Goal: Task Accomplishment & Management: Use online tool/utility

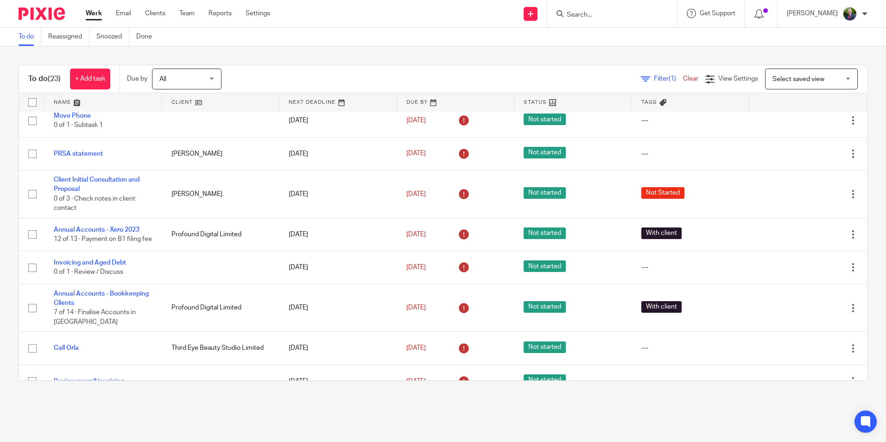
scroll to position [139, 0]
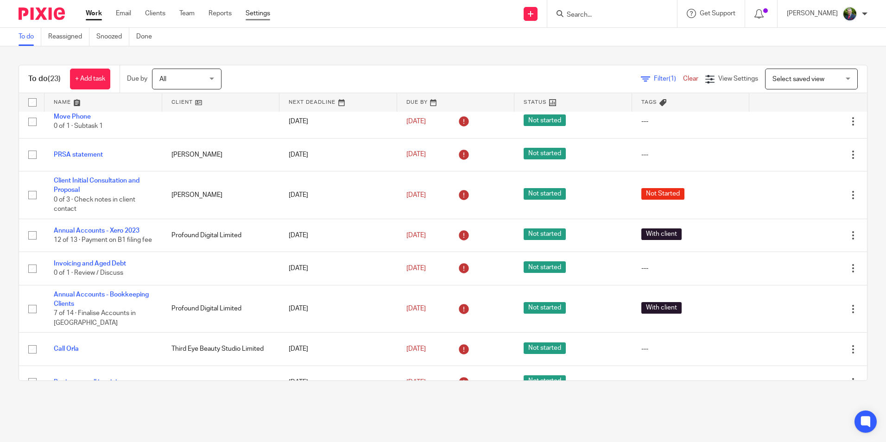
click at [263, 14] on link "Settings" at bounding box center [258, 13] width 25 height 9
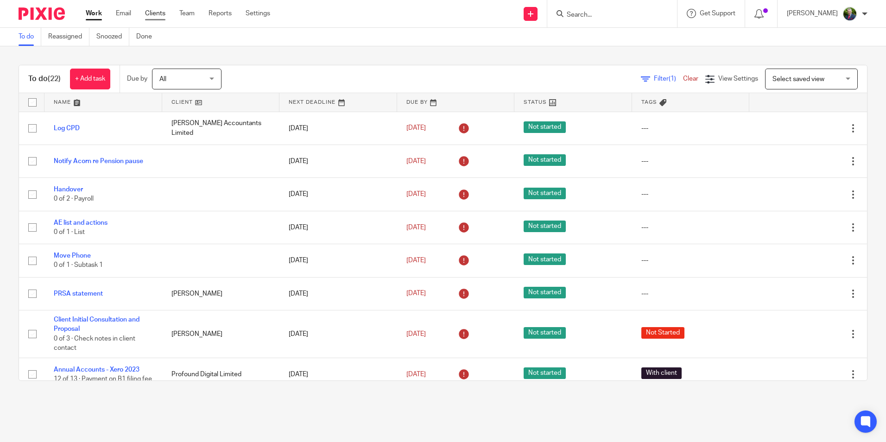
click at [164, 17] on link "Clients" at bounding box center [155, 13] width 20 height 9
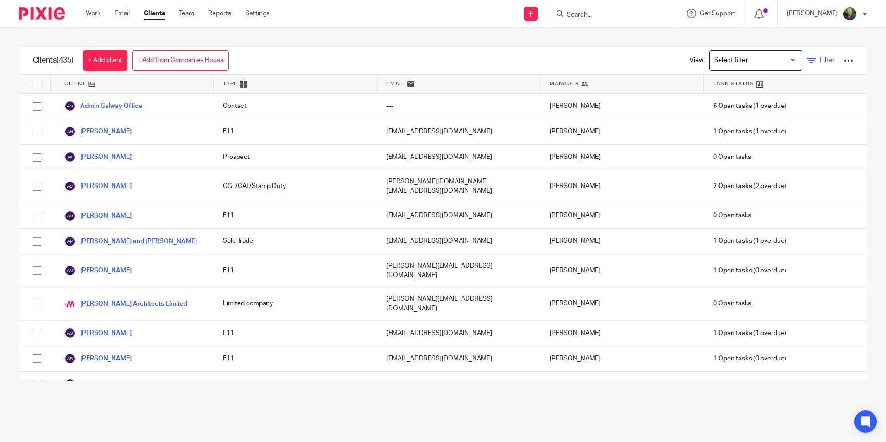
click at [807, 62] on link "Filter" at bounding box center [821, 61] width 28 height 10
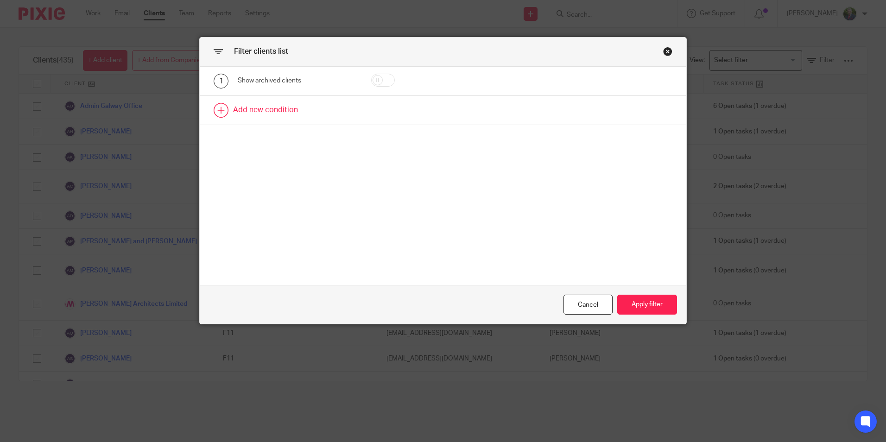
click at [253, 105] on link at bounding box center [443, 110] width 487 height 29
click at [334, 112] on div "Field" at bounding box center [297, 113] width 119 height 21
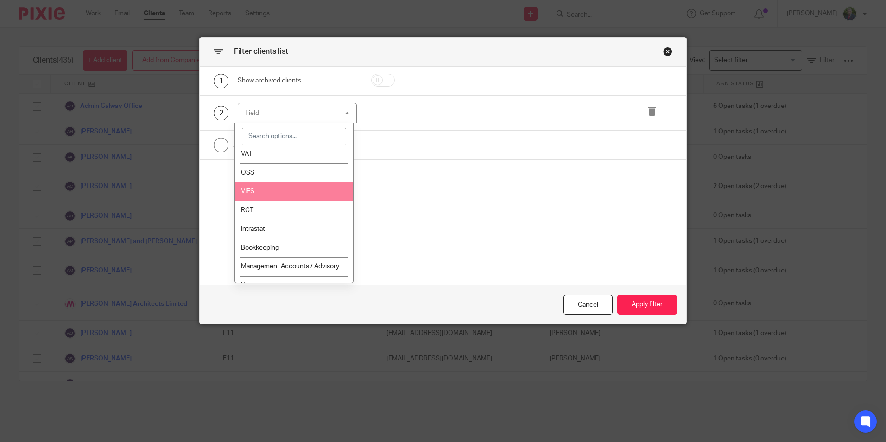
scroll to position [417, 0]
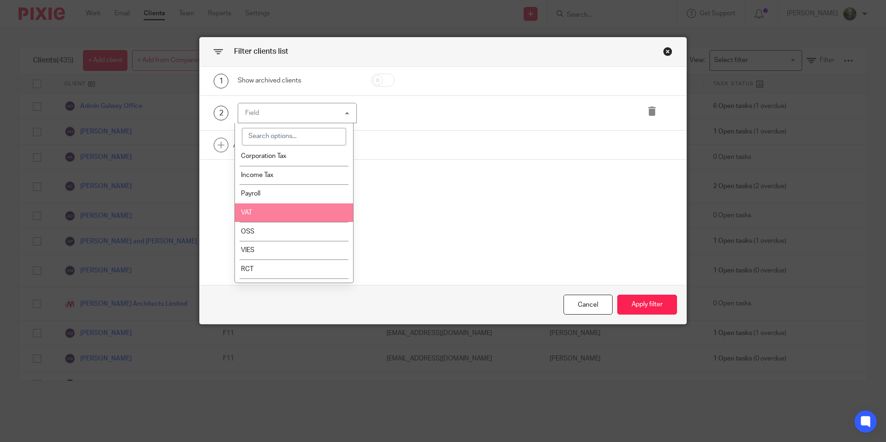
click at [254, 207] on li "VAT" at bounding box center [294, 212] width 118 height 19
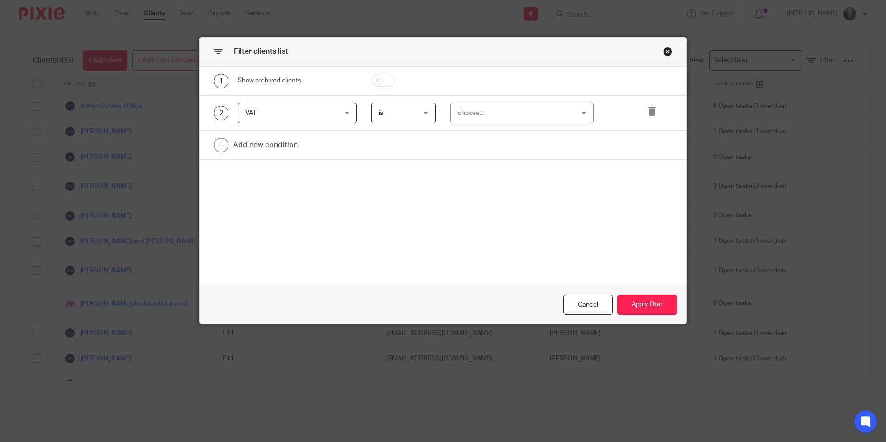
click at [303, 105] on span "VAT" at bounding box center [289, 112] width 89 height 19
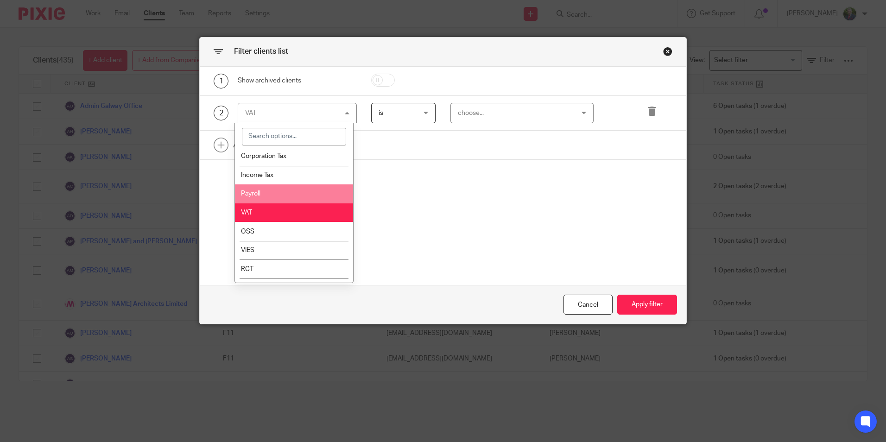
click at [272, 192] on li "Payroll" at bounding box center [294, 193] width 118 height 19
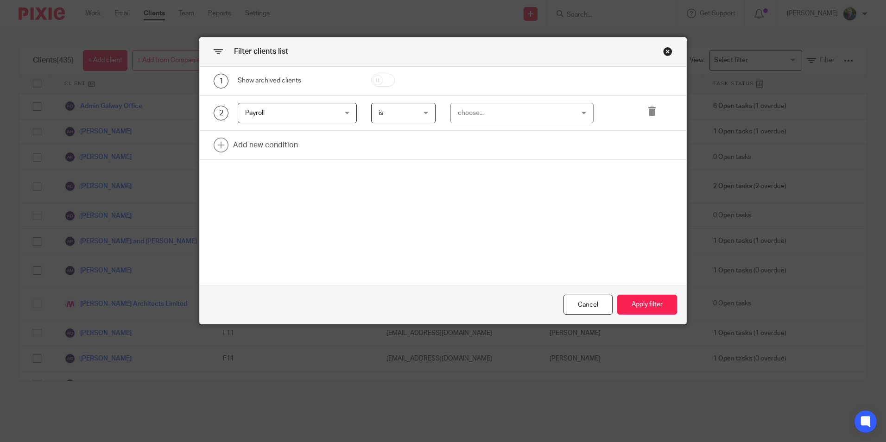
click at [481, 108] on div "choose..." at bounding box center [512, 112] width 108 height 19
click at [486, 135] on li "Yes" at bounding box center [518, 132] width 142 height 19
click at [646, 299] on button "Apply filter" at bounding box center [647, 305] width 60 height 20
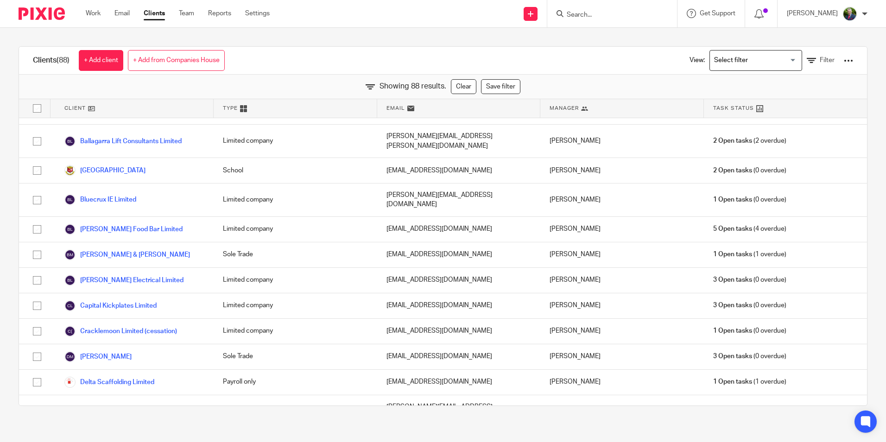
scroll to position [0, 0]
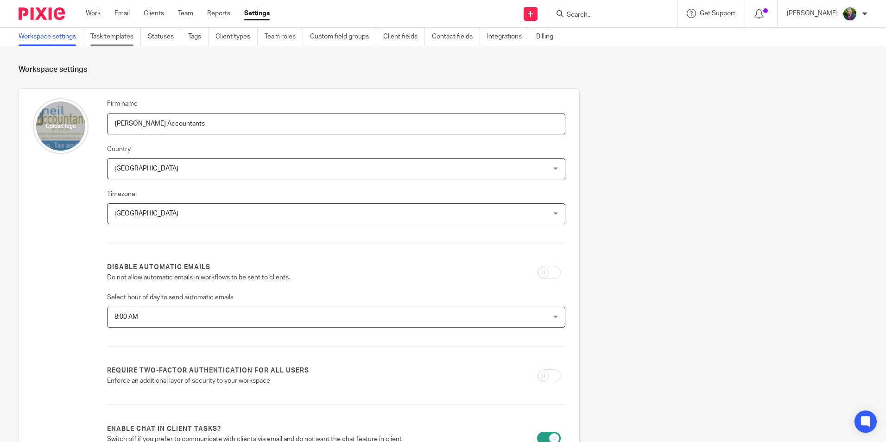
click at [110, 38] on link "Task templates" at bounding box center [115, 37] width 51 height 18
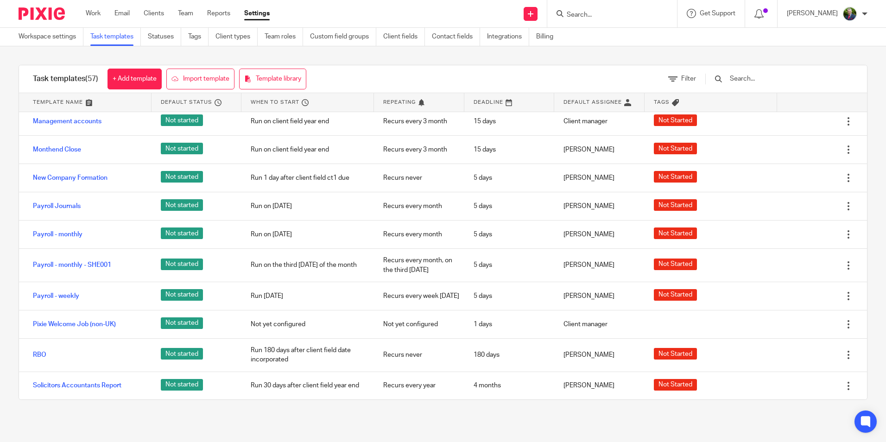
scroll to position [993, 0]
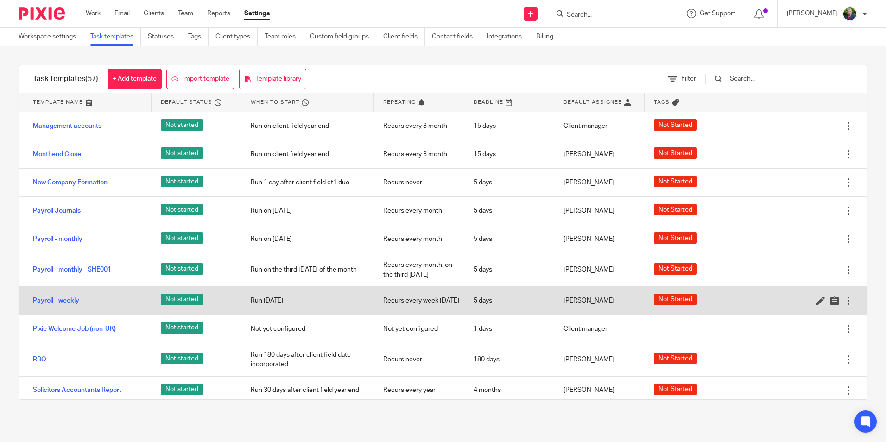
click at [65, 305] on link "Payroll - weekly" at bounding box center [56, 300] width 46 height 9
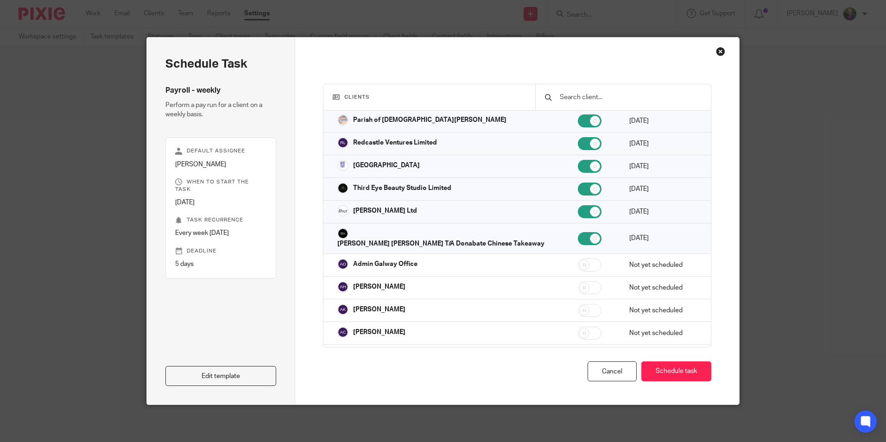
scroll to position [417, 0]
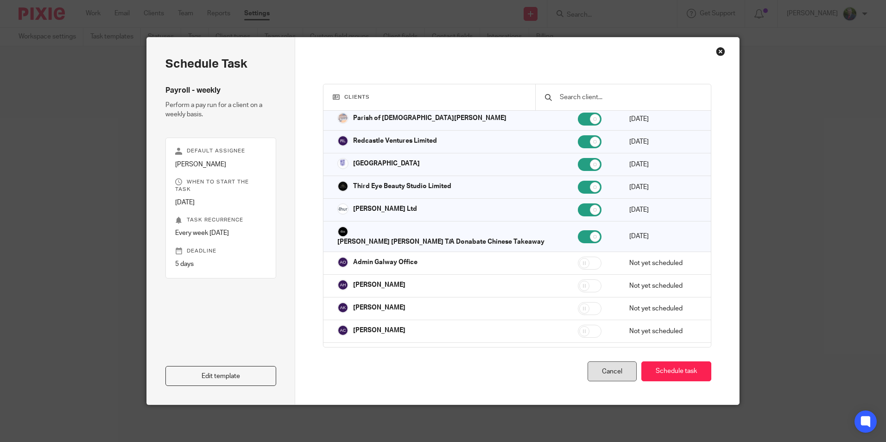
click at [599, 372] on div "Cancel" at bounding box center [612, 371] width 49 height 20
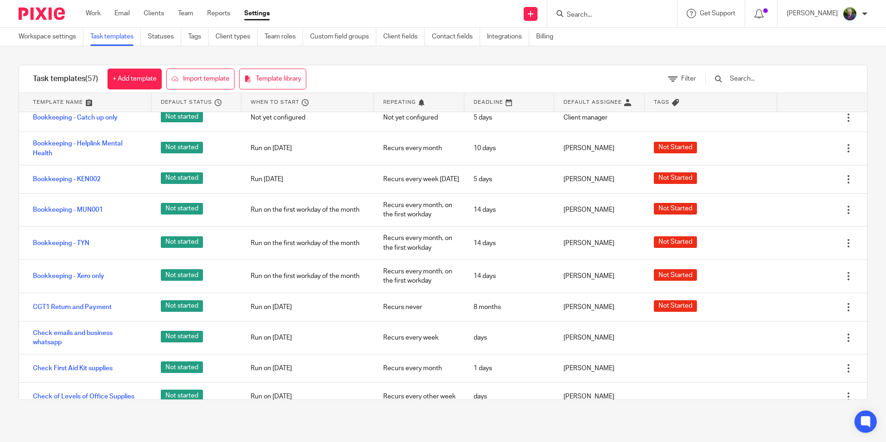
scroll to position [232, 0]
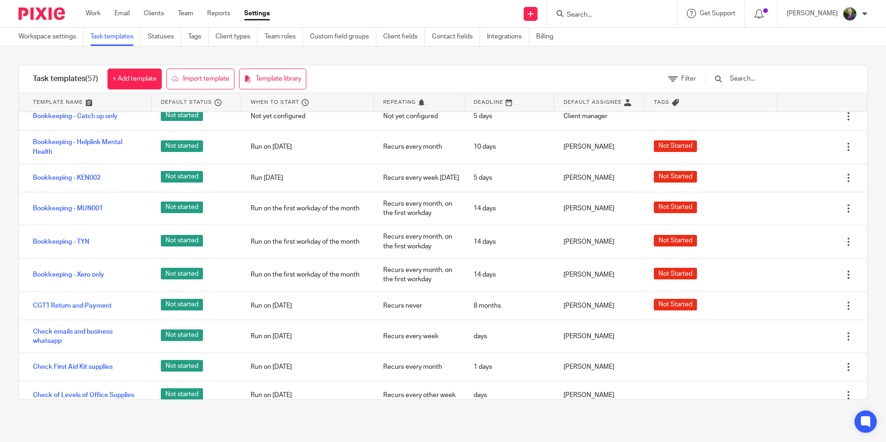
click at [113, 34] on link "Task templates" at bounding box center [115, 37] width 51 height 18
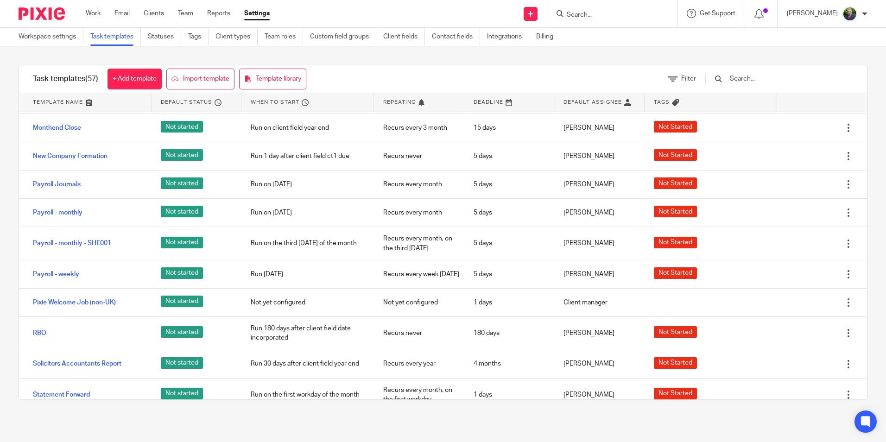
scroll to position [1020, 0]
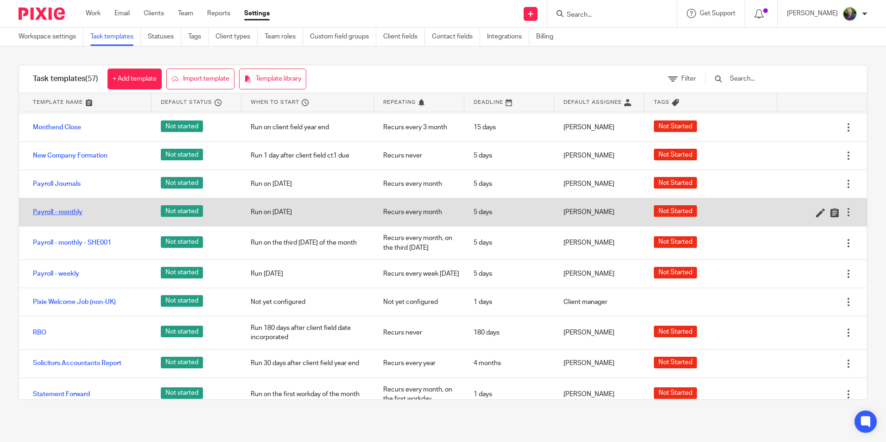
click at [57, 213] on link "Payroll - monthly" at bounding box center [58, 212] width 50 height 9
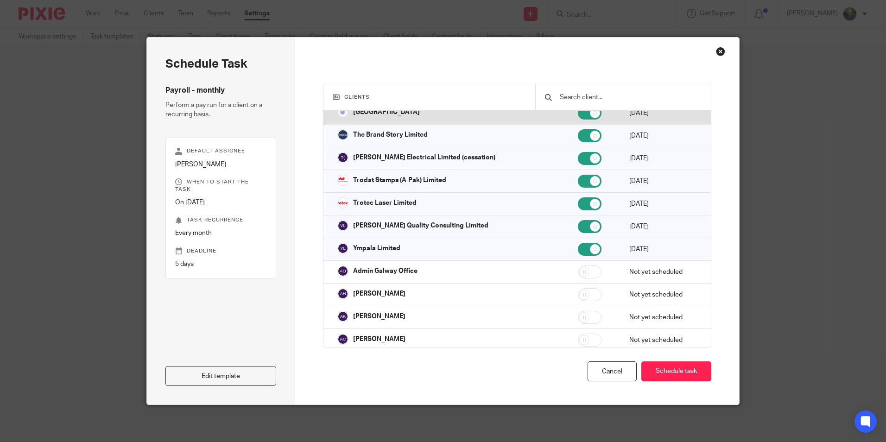
scroll to position [1344, 0]
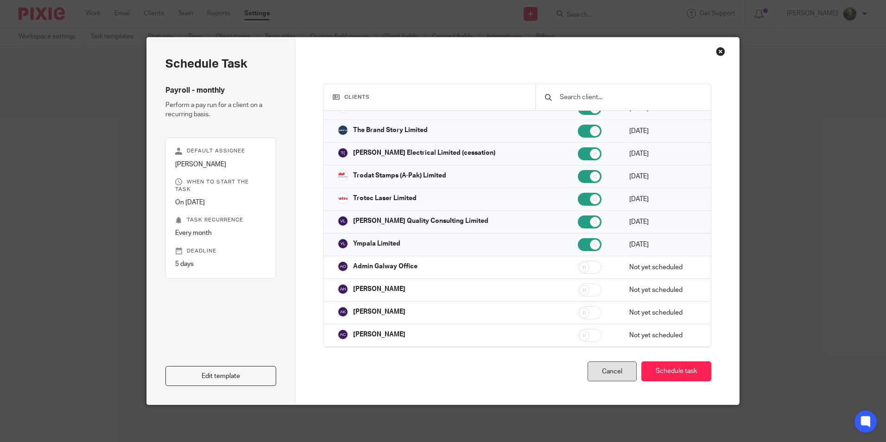
drag, startPoint x: 615, startPoint y: 371, endPoint x: 624, endPoint y: 371, distance: 8.8
click at [615, 371] on div "Cancel" at bounding box center [612, 371] width 49 height 20
